Goal: Transaction & Acquisition: Purchase product/service

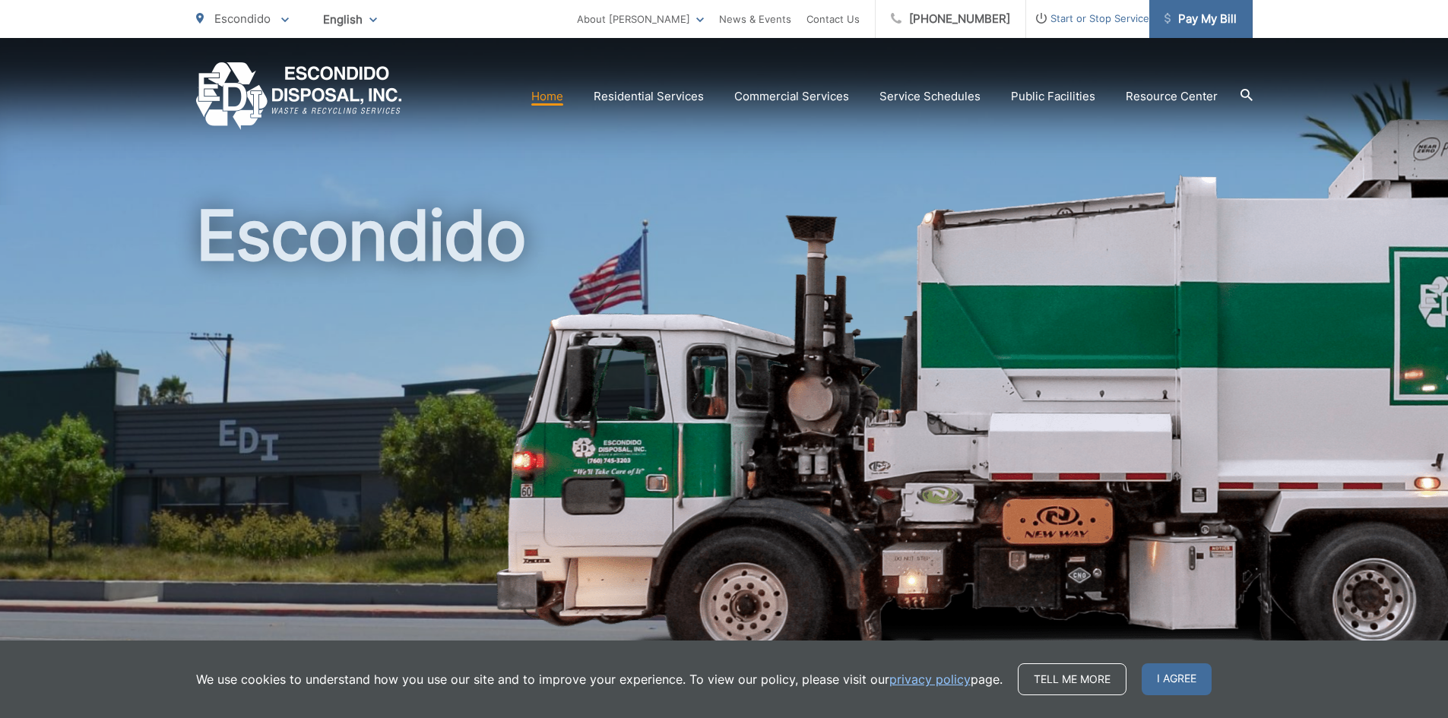
click at [1192, 18] on span "Pay My Bill" at bounding box center [1200, 19] width 72 height 18
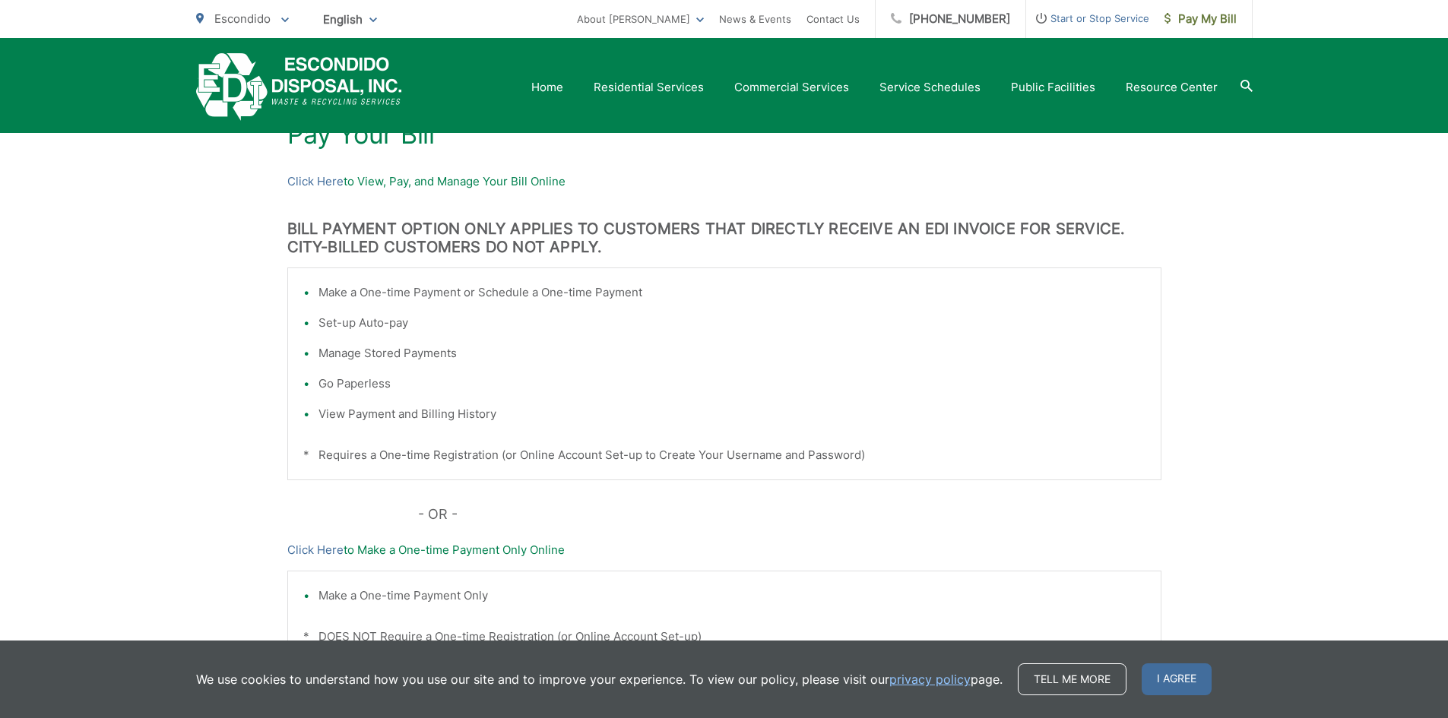
scroll to position [200, 0]
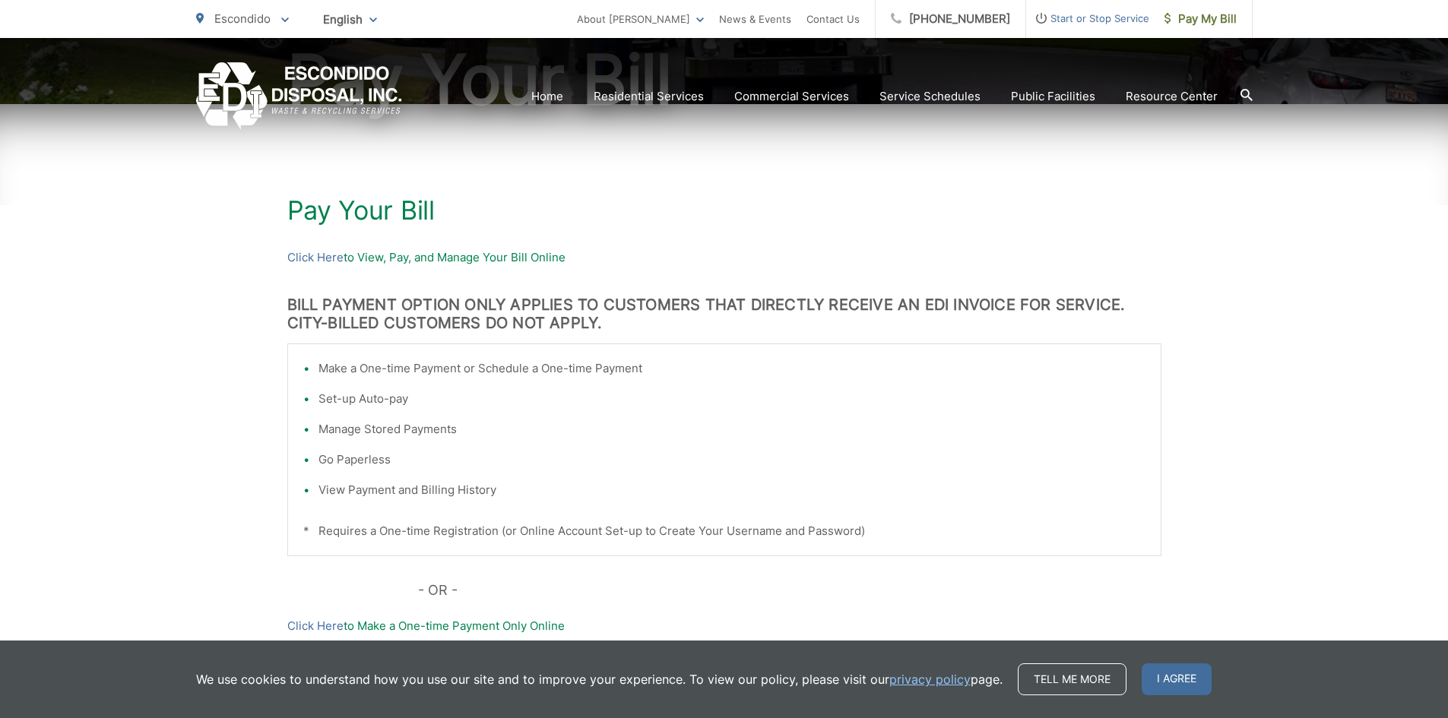
click at [392, 258] on p "Click Here to View, Pay, and Manage Your Bill Online" at bounding box center [724, 257] width 874 height 18
click at [311, 259] on link "Click Here" at bounding box center [315, 257] width 56 height 18
